Goal: Navigation & Orientation: Find specific page/section

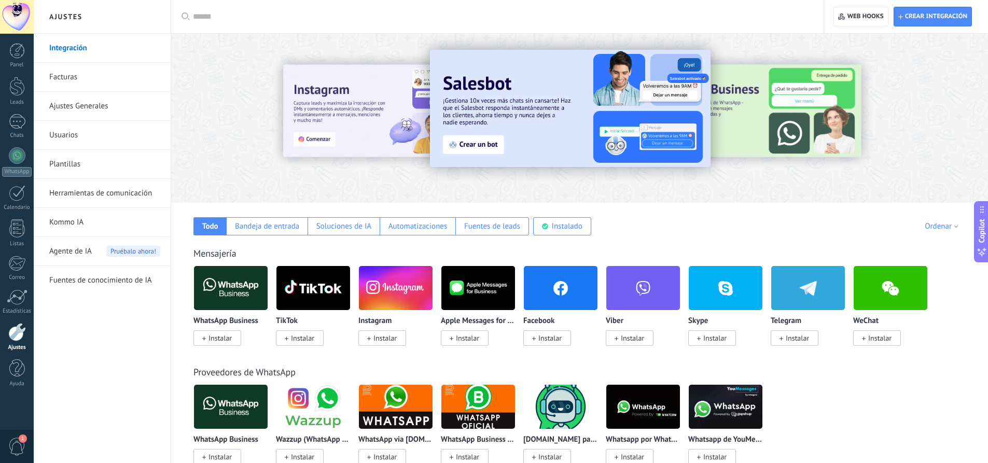
click at [113, 86] on link "Facturas" at bounding box center [104, 77] width 111 height 29
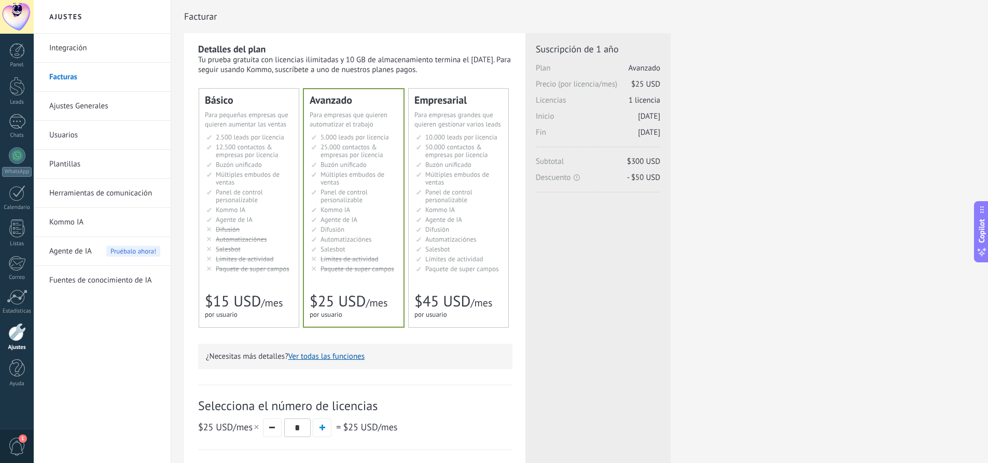
click at [75, 52] on link "Integración" at bounding box center [104, 48] width 111 height 29
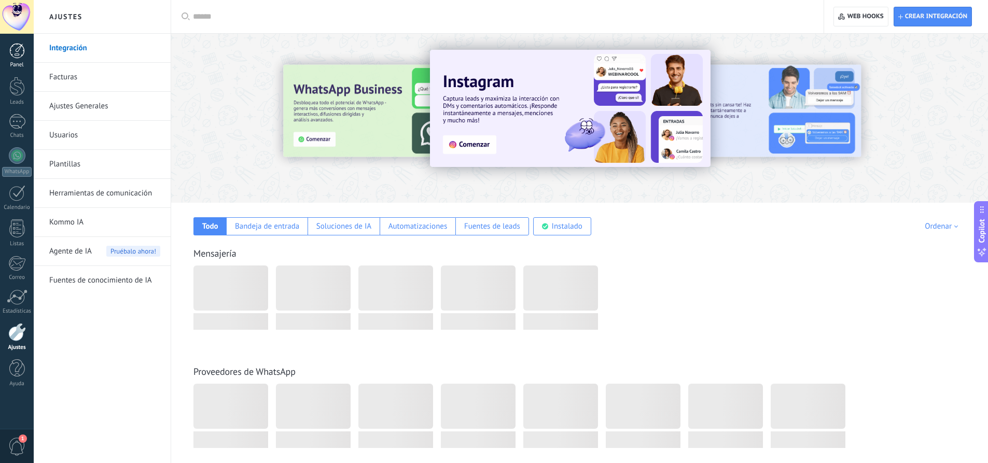
click at [18, 50] on div at bounding box center [17, 51] width 16 height 16
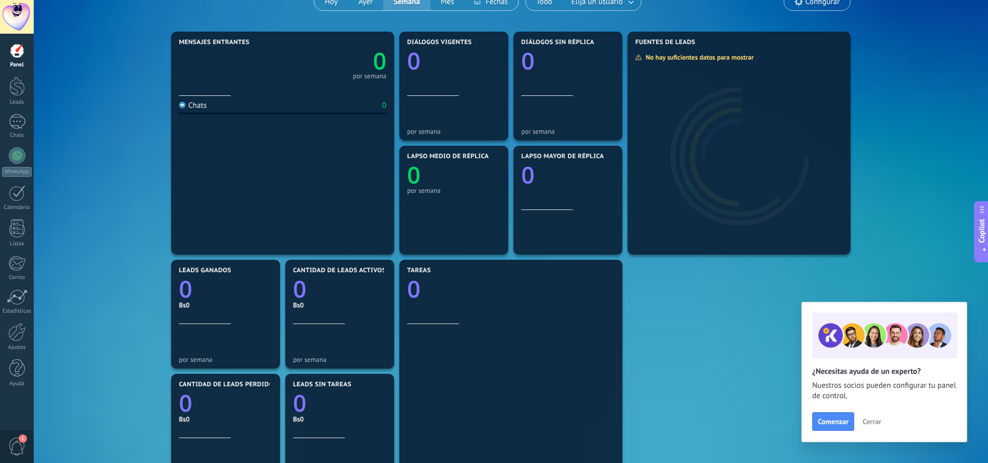
scroll to position [11, 0]
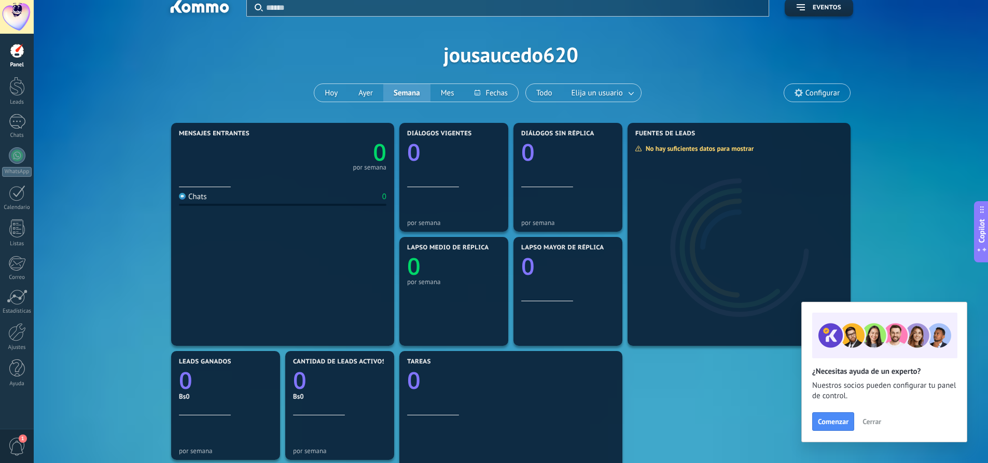
click at [878, 422] on span "Cerrar" at bounding box center [871, 421] width 19 height 7
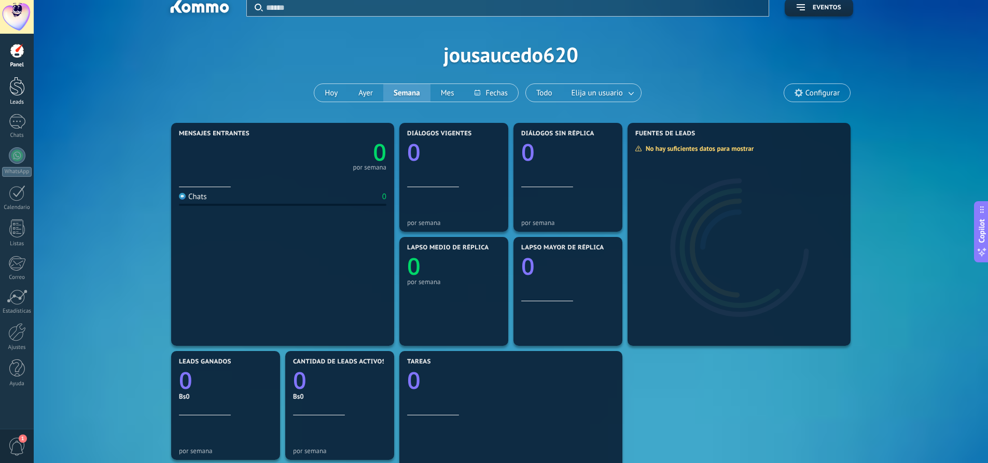
click at [9, 95] on div at bounding box center [17, 86] width 16 height 19
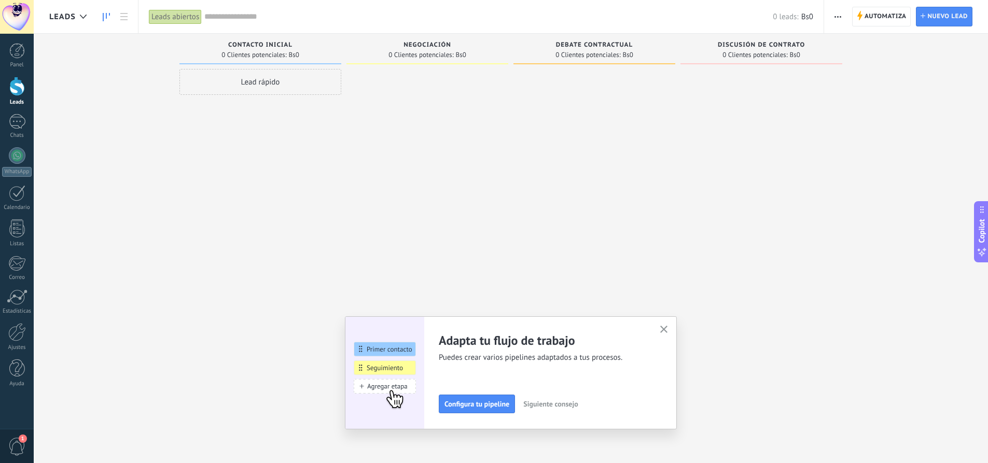
click at [669, 326] on button "button" at bounding box center [663, 330] width 13 height 14
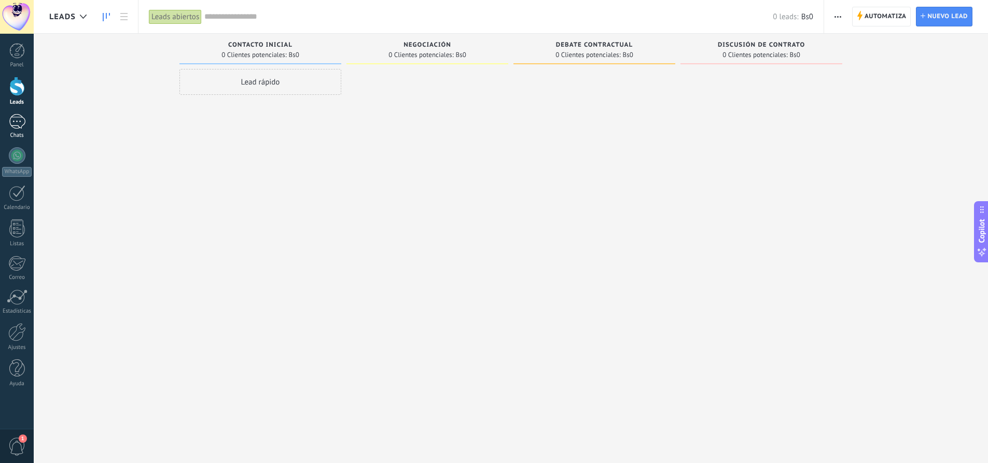
click at [24, 115] on div at bounding box center [17, 121] width 17 height 15
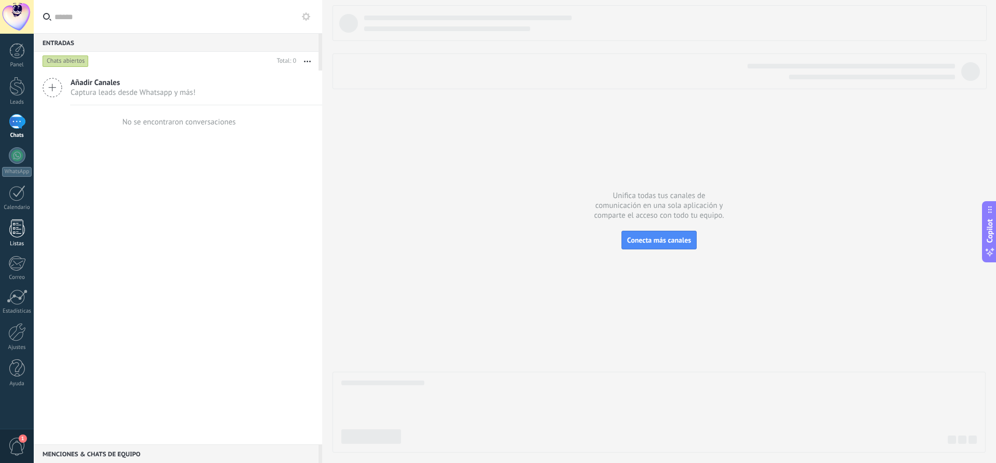
click at [29, 235] on link "Listas" at bounding box center [17, 233] width 34 height 28
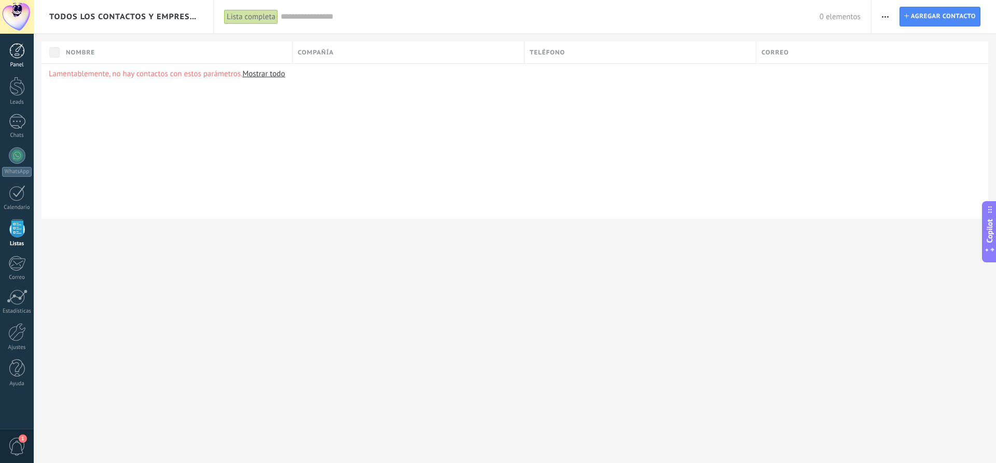
click at [23, 57] on div at bounding box center [17, 51] width 16 height 16
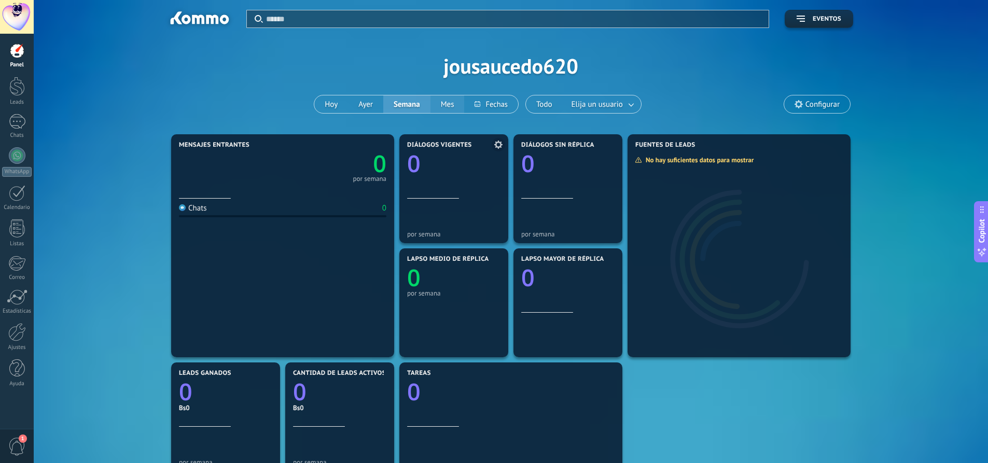
click at [445, 109] on button "Mes" at bounding box center [447, 104] width 34 height 18
click at [424, 102] on button "Semana" at bounding box center [406, 104] width 47 height 18
click at [16, 83] on div at bounding box center [17, 86] width 16 height 19
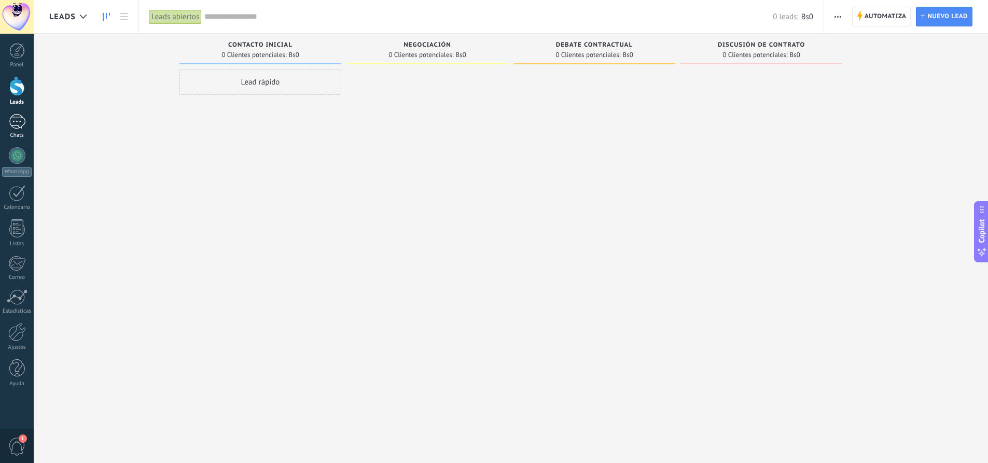
click at [24, 120] on div at bounding box center [17, 121] width 17 height 15
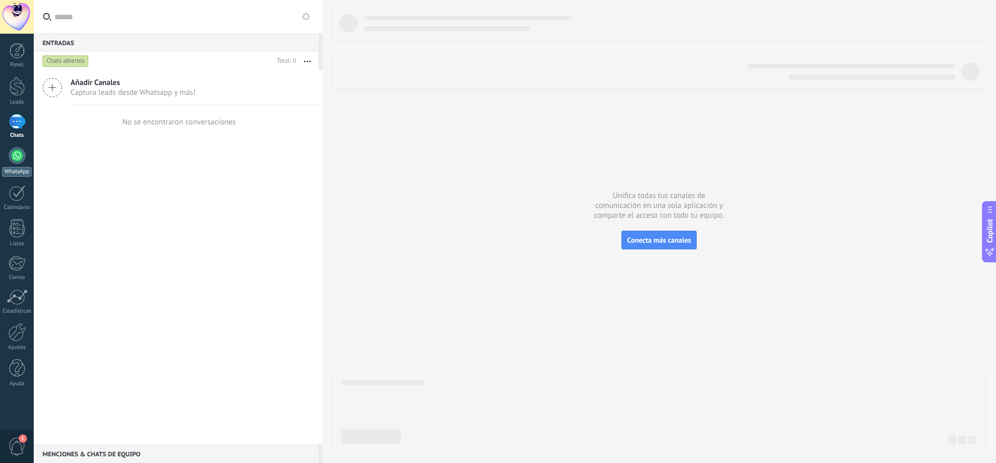
click at [16, 160] on div at bounding box center [17, 155] width 17 height 17
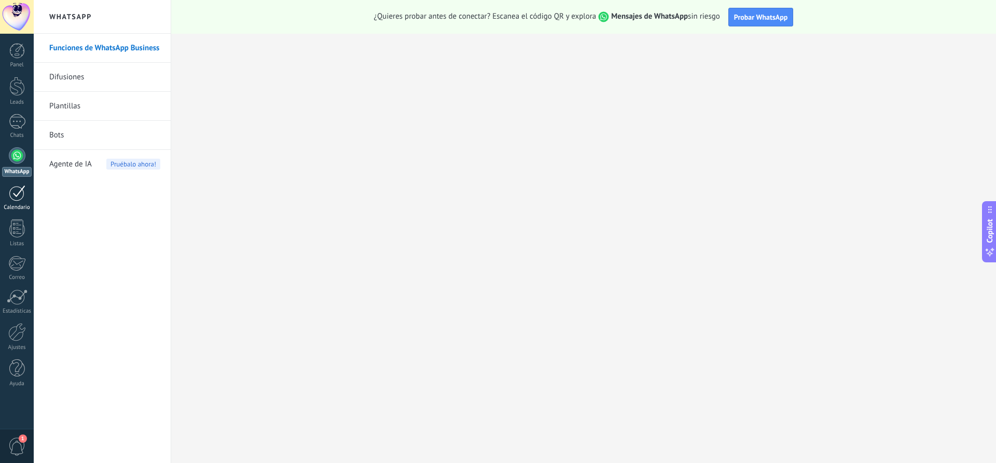
click at [22, 205] on div "Calendario" at bounding box center [17, 207] width 30 height 7
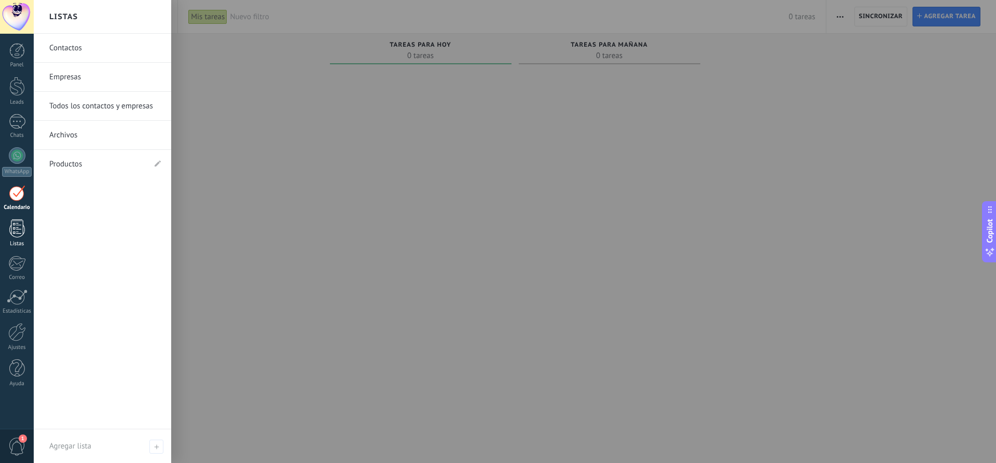
click at [17, 240] on link "Listas" at bounding box center [17, 233] width 34 height 28
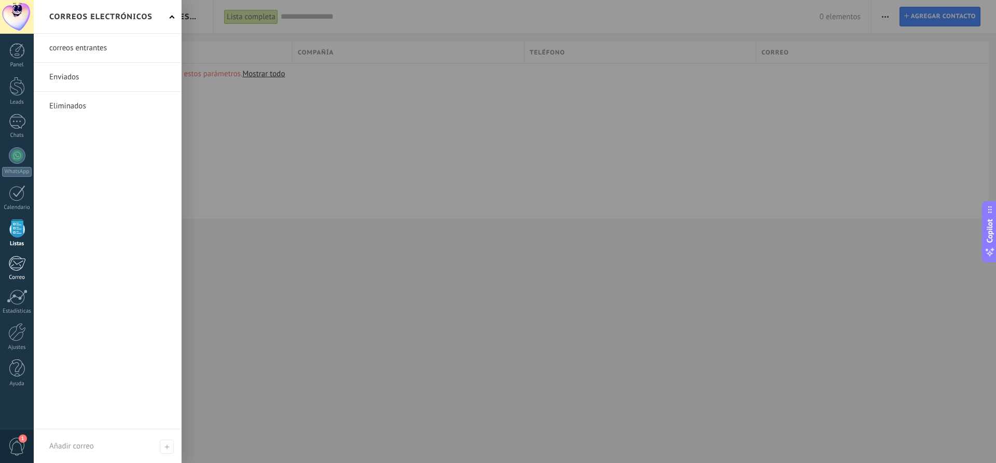
click at [20, 270] on div at bounding box center [16, 264] width 17 height 16
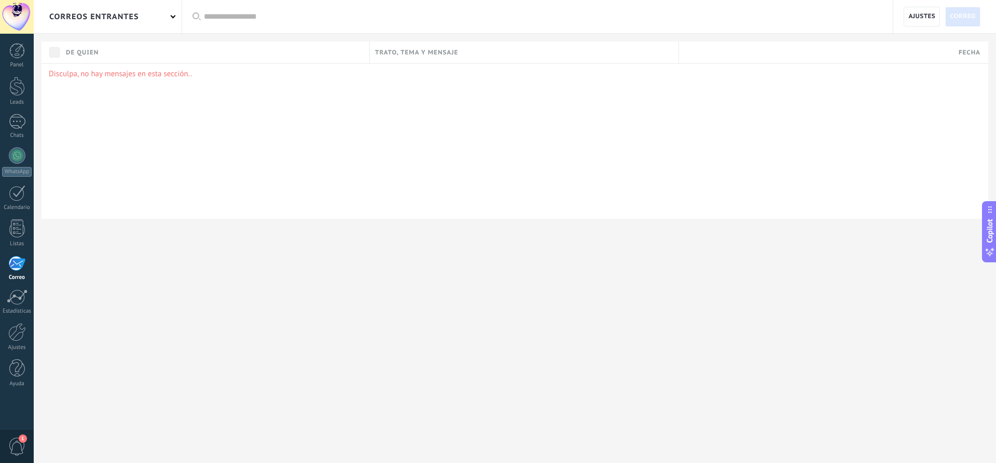
click at [82, 96] on div "Disculpa, no hay mensajes en esta sección.." at bounding box center [514, 141] width 946 height 156
click at [445, 58] on div "Trato, tema y mensaje" at bounding box center [524, 52] width 309 height 22
click at [241, 86] on div "Disculpa, no hay mensajes en esta sección.." at bounding box center [514, 141] width 946 height 156
